Goal: Task Accomplishment & Management: Manage account settings

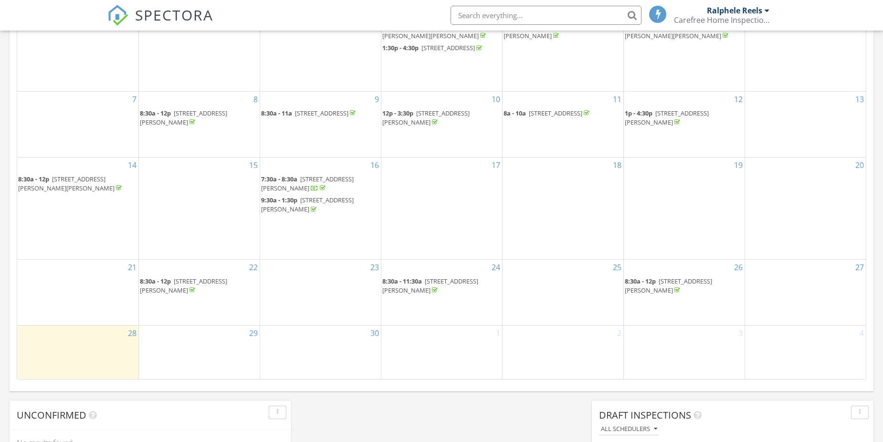
scroll to position [620, 0]
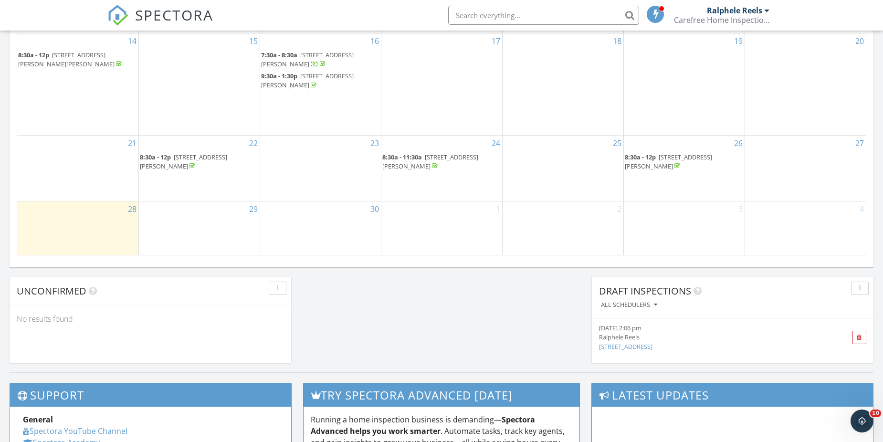
click at [710, 160] on span "555 S Gaines St, Southern Pines 28387" at bounding box center [668, 162] width 87 height 18
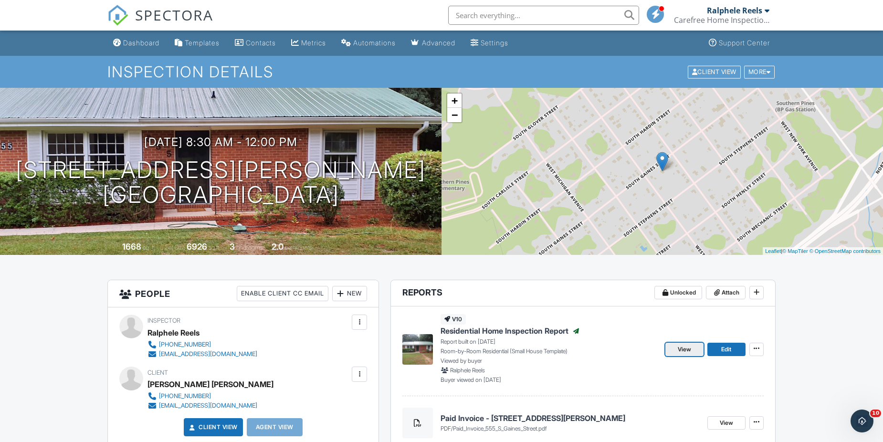
click at [677, 346] on link "View" at bounding box center [684, 349] width 38 height 13
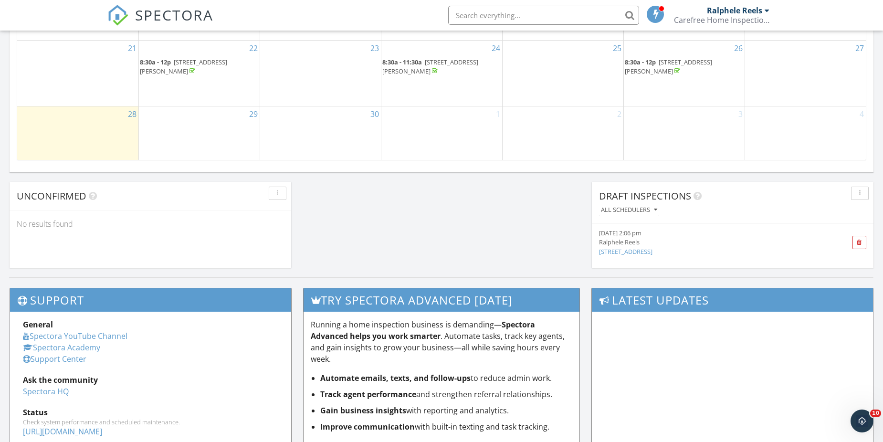
scroll to position [716, 0]
drag, startPoint x: 705, startPoint y: 81, endPoint x: 692, endPoint y: 68, distance: 18.2
click at [692, 68] on span "555 S Gaines St, Southern Pines 28387" at bounding box center [668, 66] width 87 height 18
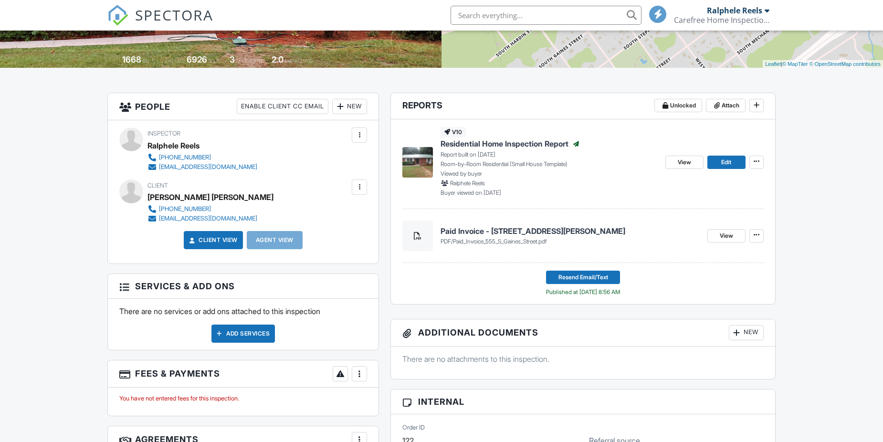
scroll to position [191, 0]
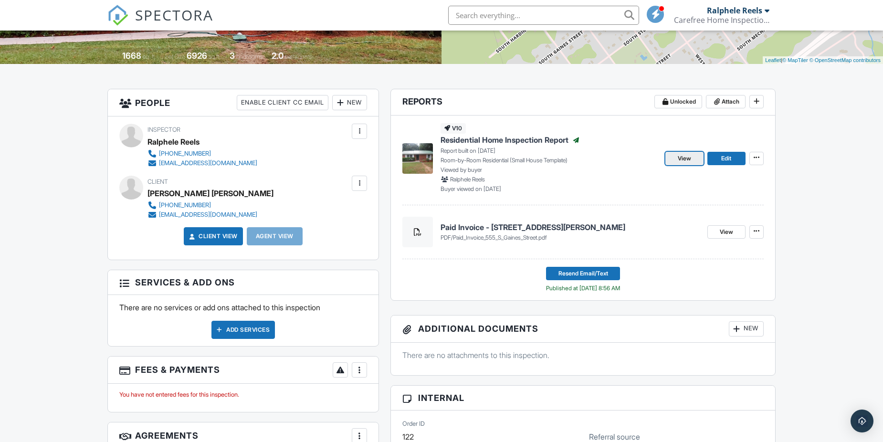
click at [678, 156] on span "View" at bounding box center [683, 159] width 13 height 10
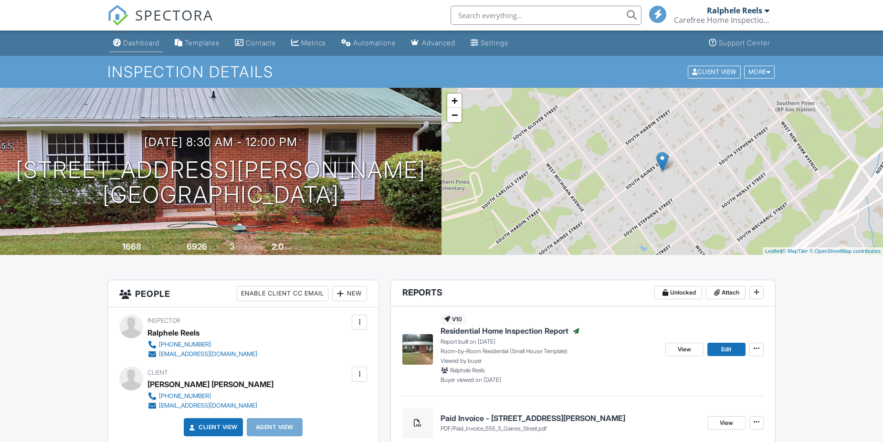
click at [144, 42] on div "Dashboard" at bounding box center [141, 43] width 36 height 8
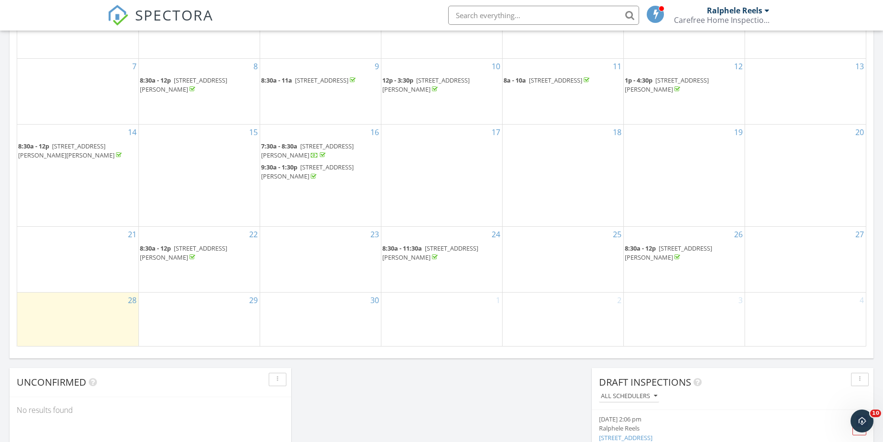
scroll to position [423, 0]
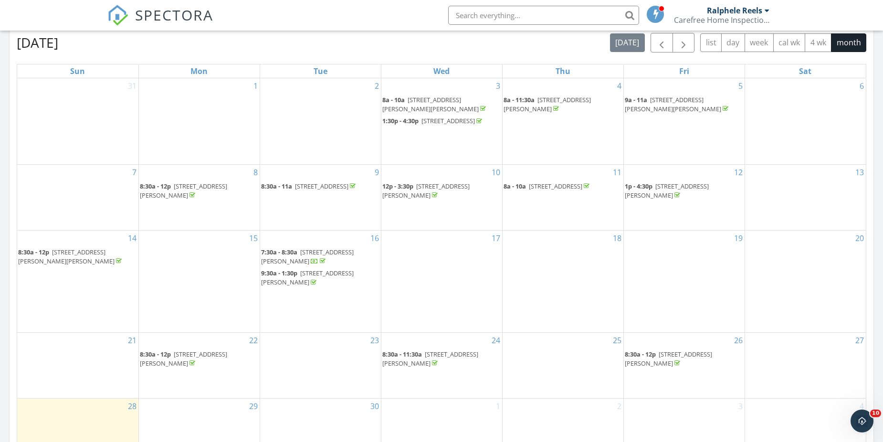
click at [662, 362] on span "555 S Gaines St, Southern Pines 28387" at bounding box center [668, 359] width 87 height 18
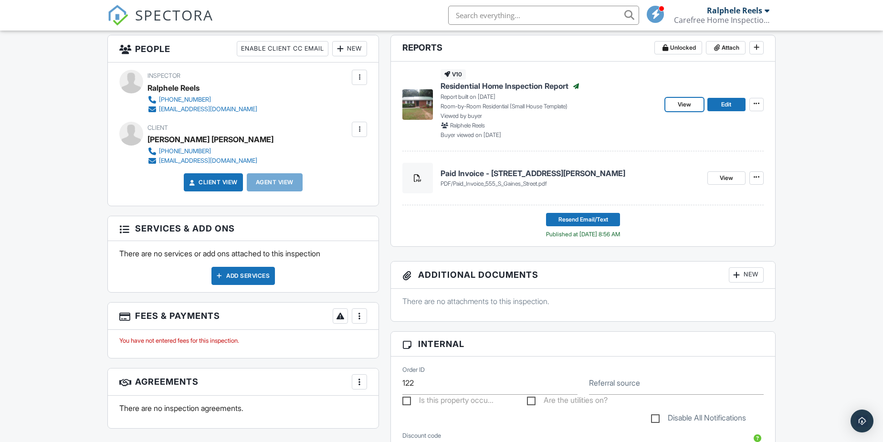
click at [693, 101] on link "View" at bounding box center [684, 104] width 38 height 13
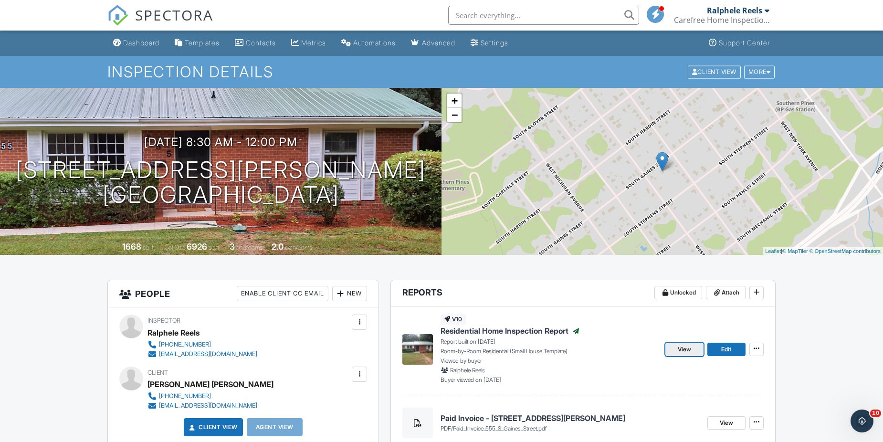
click at [689, 349] on span "View" at bounding box center [683, 349] width 13 height 10
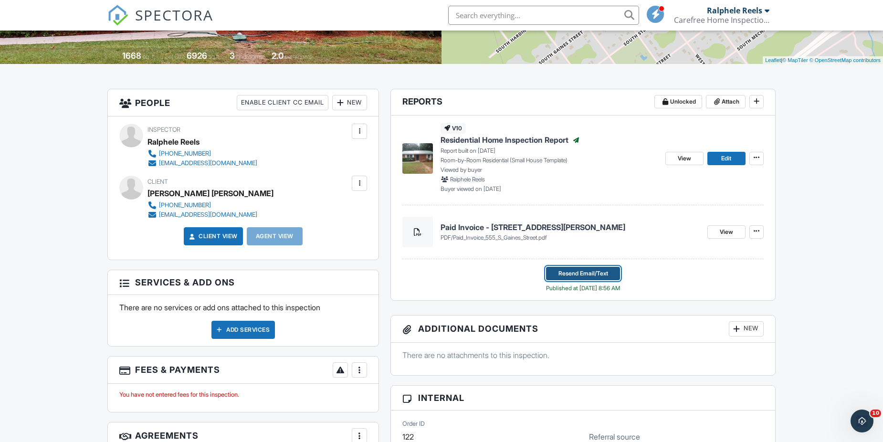
click at [582, 272] on span "Resend Email/Text" at bounding box center [583, 274] width 50 height 10
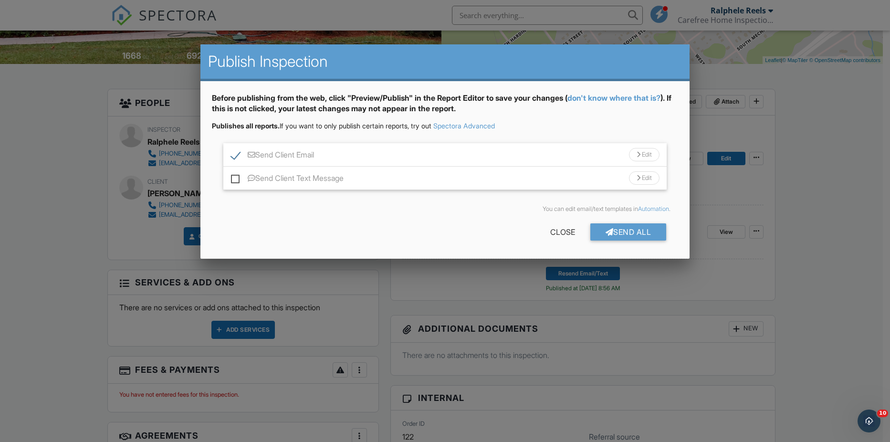
click at [406, 152] on div "Send Client Email Edit" at bounding box center [445, 154] width 444 height 23
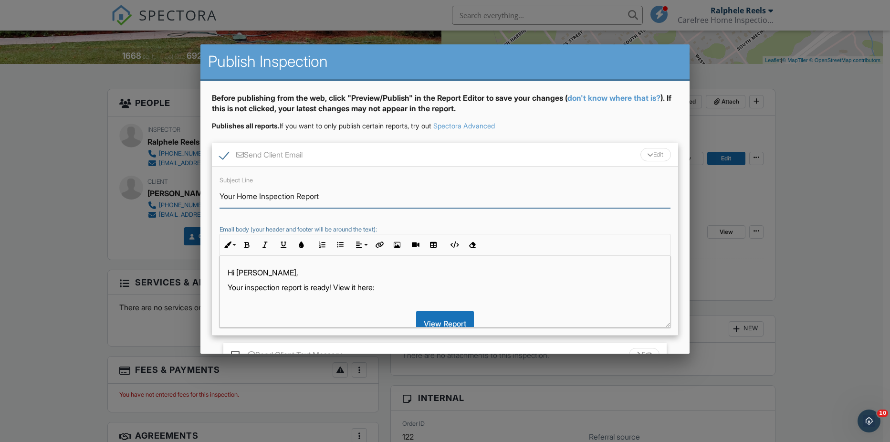
drag, startPoint x: 237, startPoint y: 194, endPoint x: 194, endPoint y: 188, distance: 43.0
type input "Resend: Limited Home Inspection Report"
click at [246, 284] on p "Your inspection report is ready! View it here:" at bounding box center [445, 287] width 435 height 10
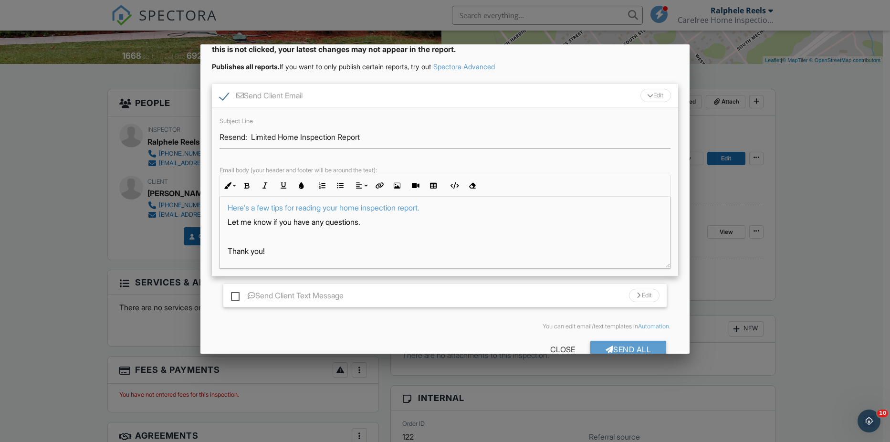
scroll to position [82, 0]
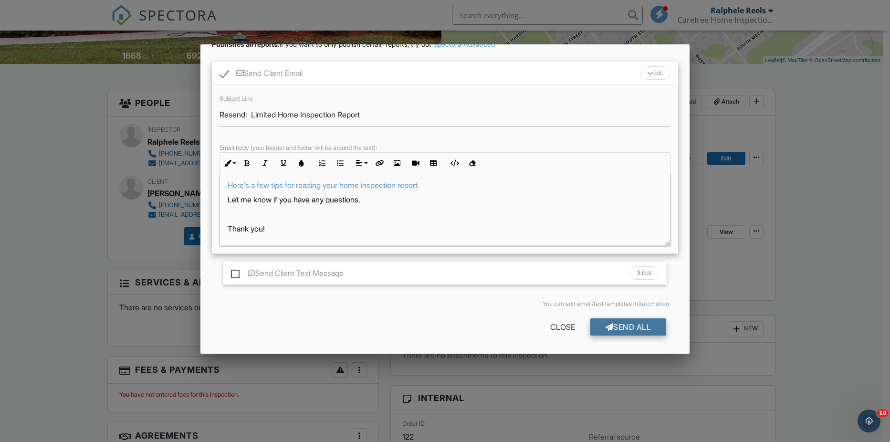
click at [634, 323] on div "Send All" at bounding box center [628, 326] width 76 height 17
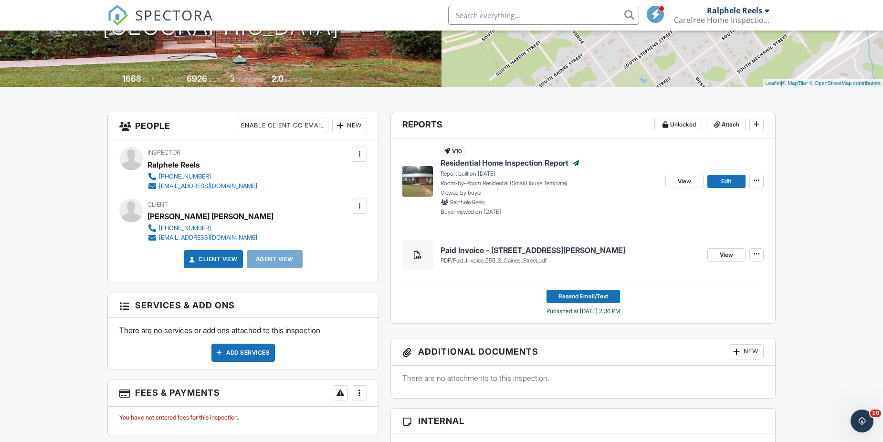
click at [521, 250] on h4 "Paid Invoice - [STREET_ADDRESS][PERSON_NAME]" at bounding box center [569, 250] width 259 height 10
